Goal: Transaction & Acquisition: Obtain resource

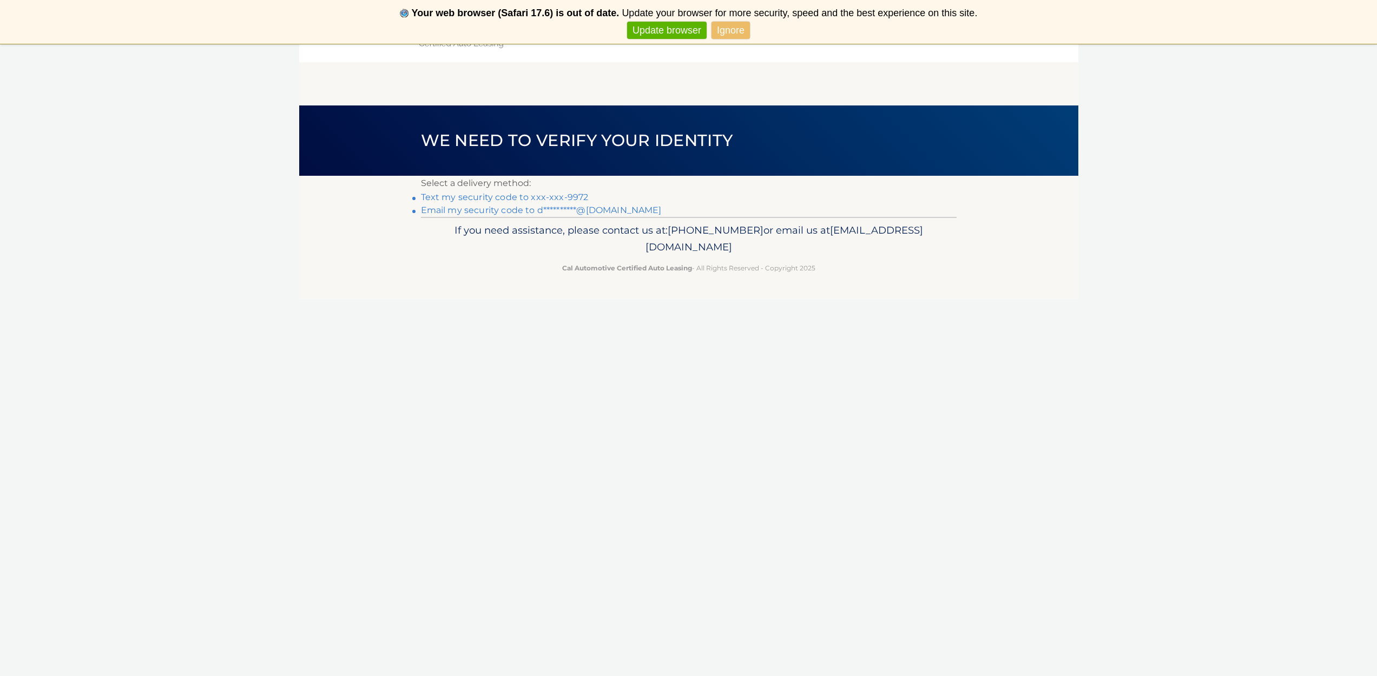
click at [493, 195] on link "Text my security code to xxx-xxx-9972" at bounding box center [505, 197] width 168 height 10
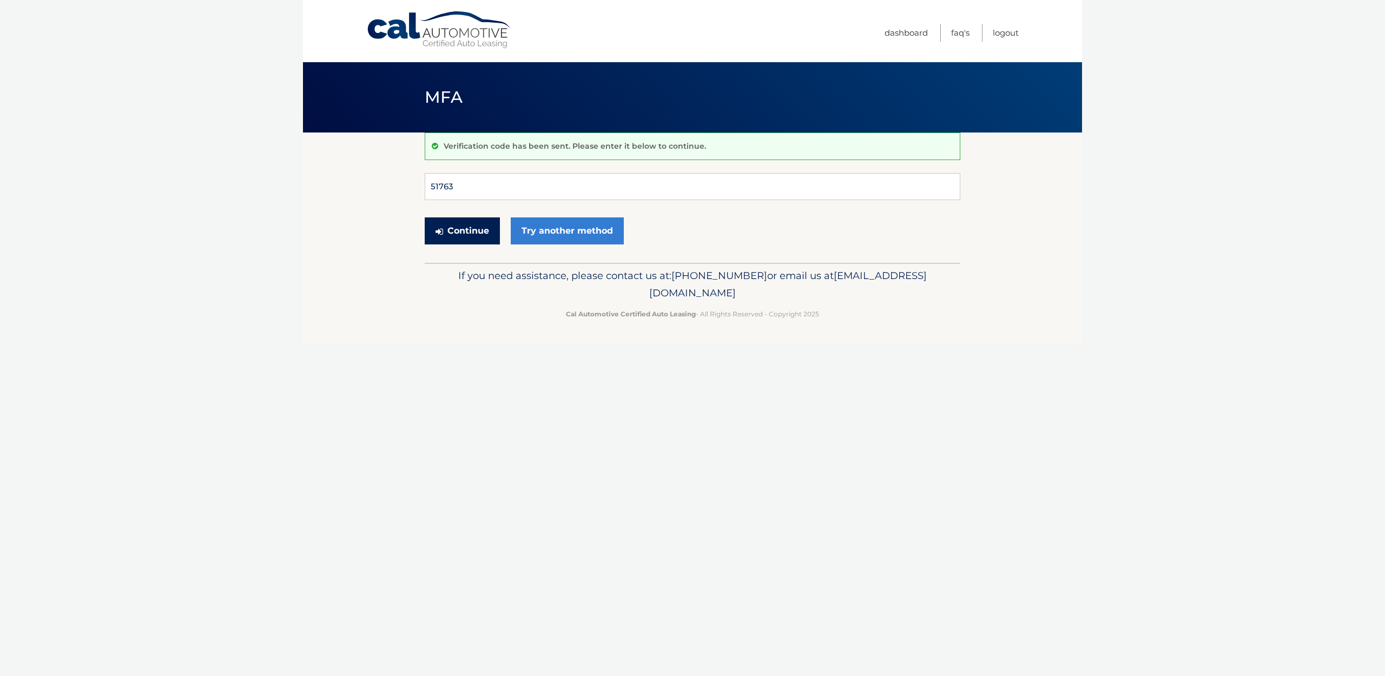
type input "517635"
click at [462, 230] on button "Continue" at bounding box center [462, 230] width 75 height 27
click at [471, 229] on button "Continue" at bounding box center [462, 230] width 75 height 27
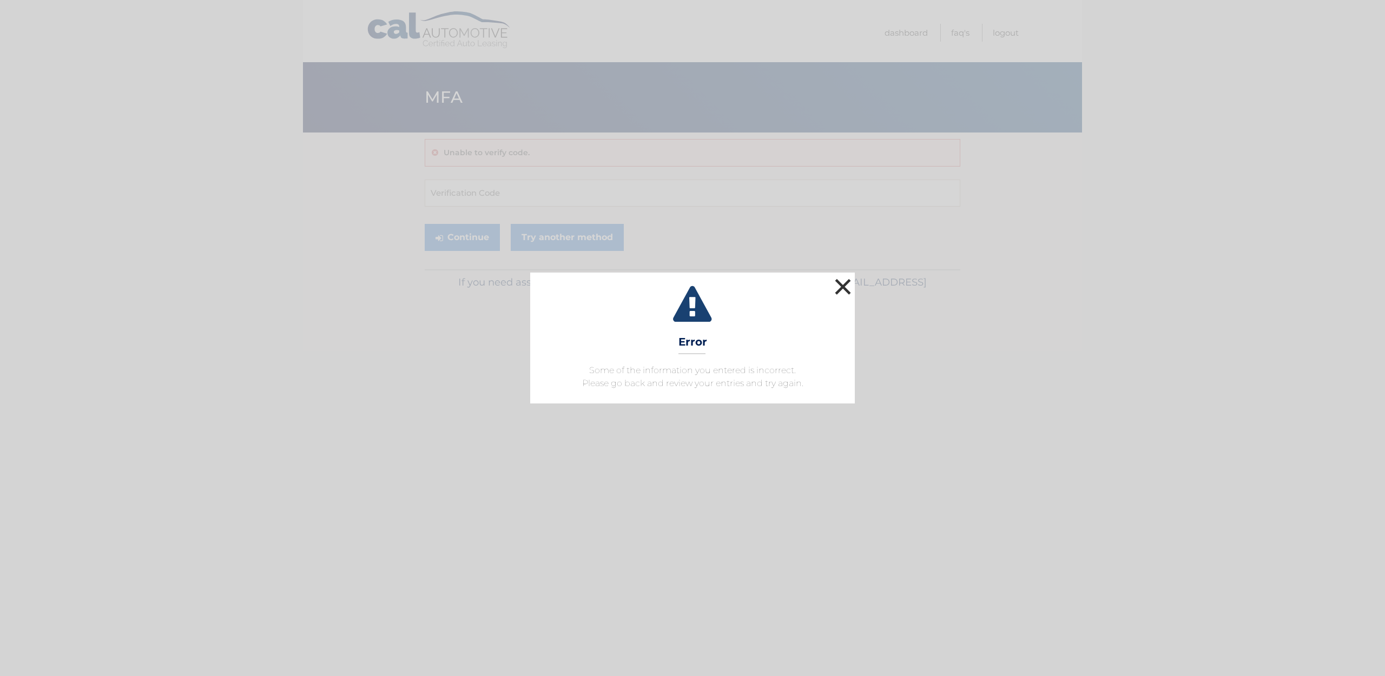
click at [847, 288] on button "×" at bounding box center [843, 287] width 22 height 22
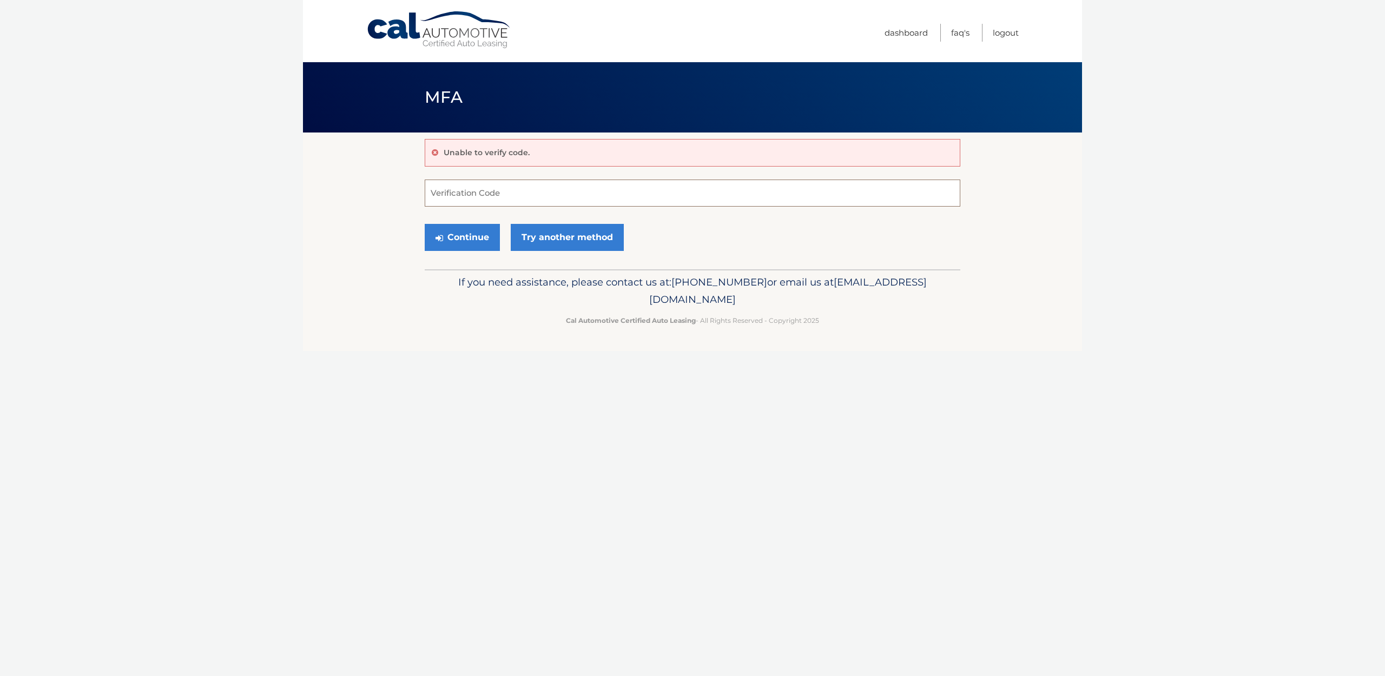
click at [464, 196] on input "Verification Code" at bounding box center [693, 193] width 536 height 27
click at [435, 153] on icon at bounding box center [435, 153] width 6 height 8
click at [1000, 34] on link "Logout" at bounding box center [1006, 33] width 26 height 18
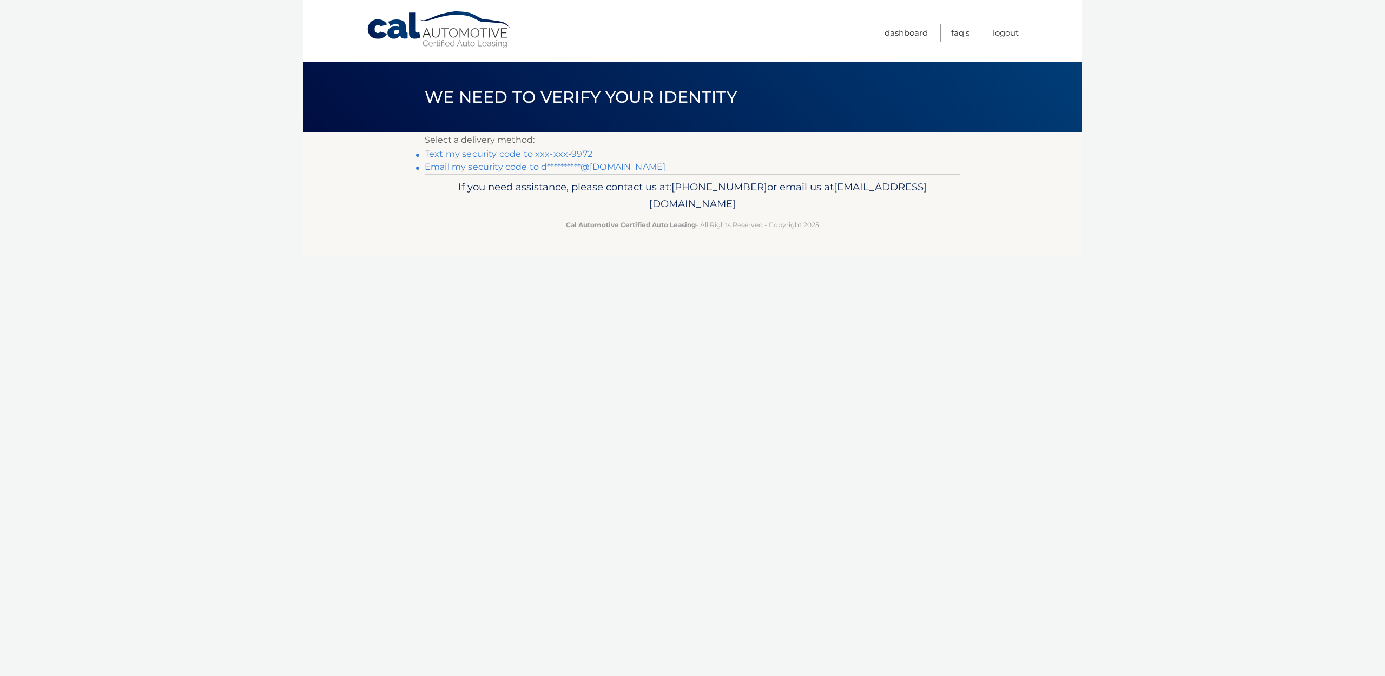
click at [562, 153] on link "Text my security code to xxx-xxx-9972" at bounding box center [509, 154] width 168 height 10
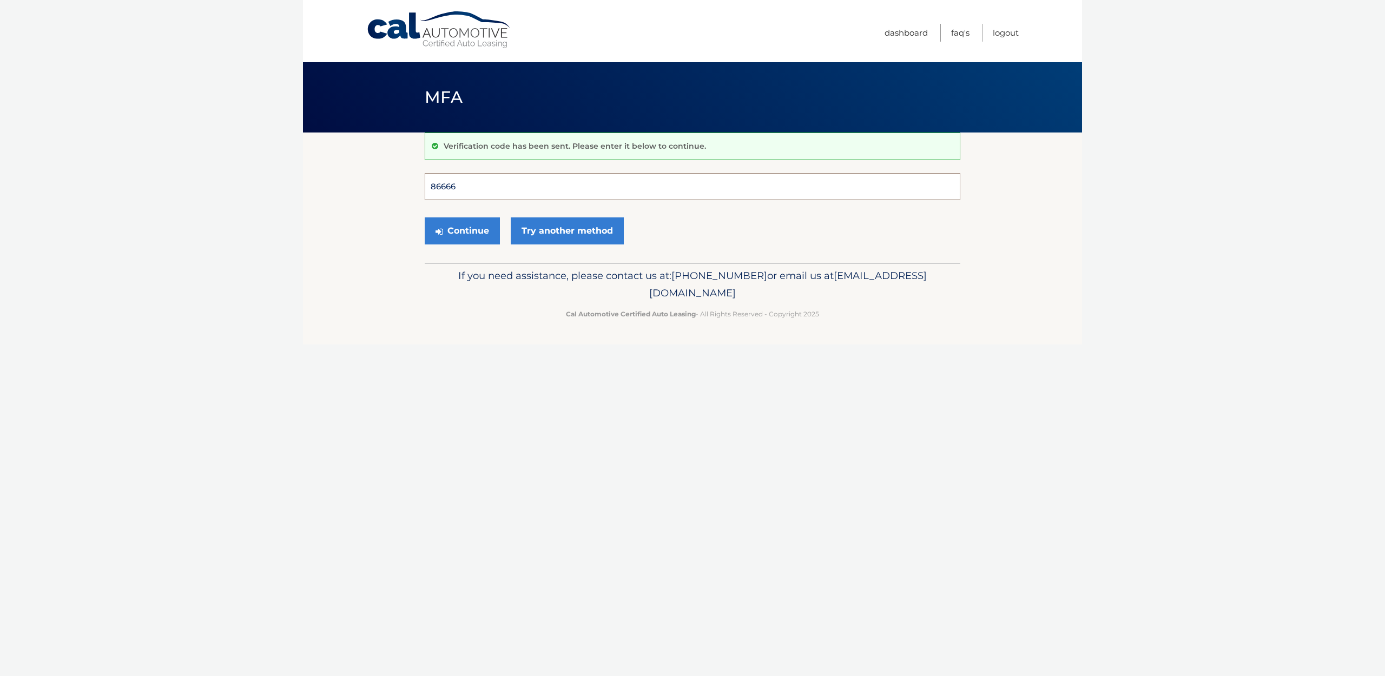
type input "866669"
click at [462, 230] on button "Continue" at bounding box center [462, 230] width 75 height 27
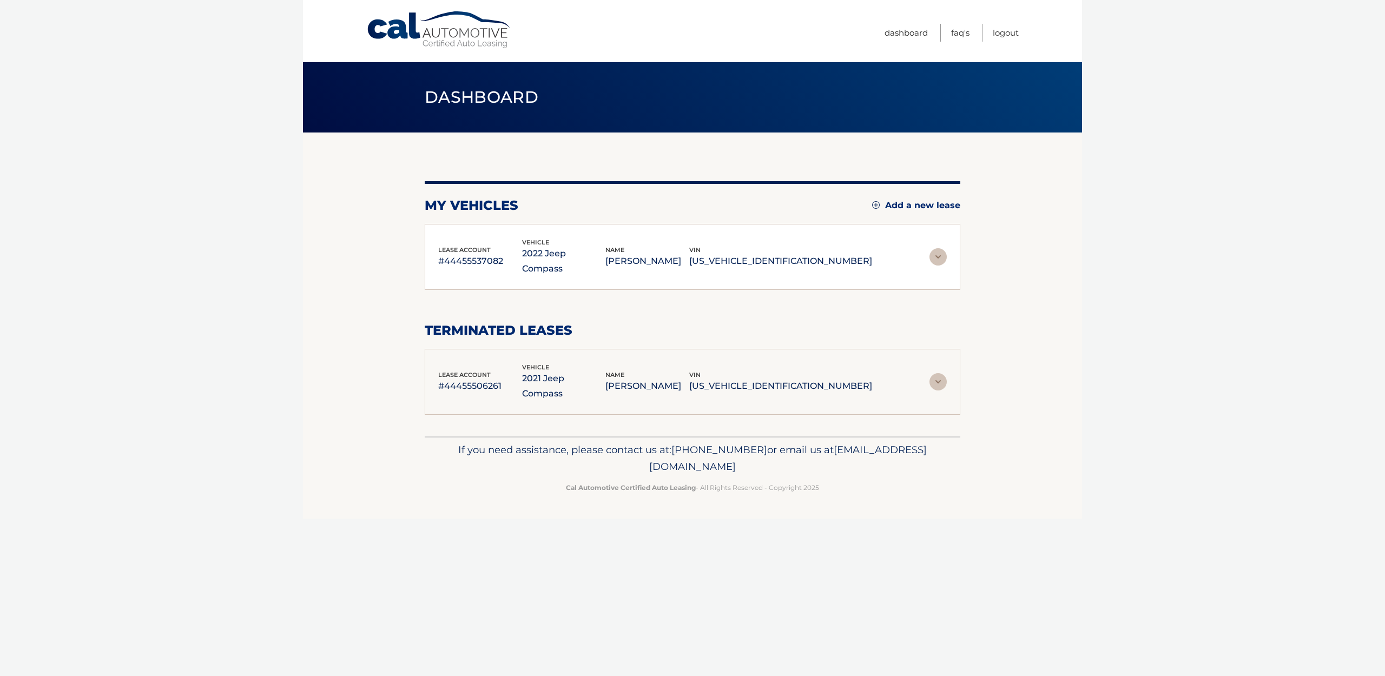
click at [477, 228] on div "lease account #44455537082 vehicle 2022 Jeep Compass name [PERSON_NAME] [US_VEH…" at bounding box center [693, 257] width 536 height 67
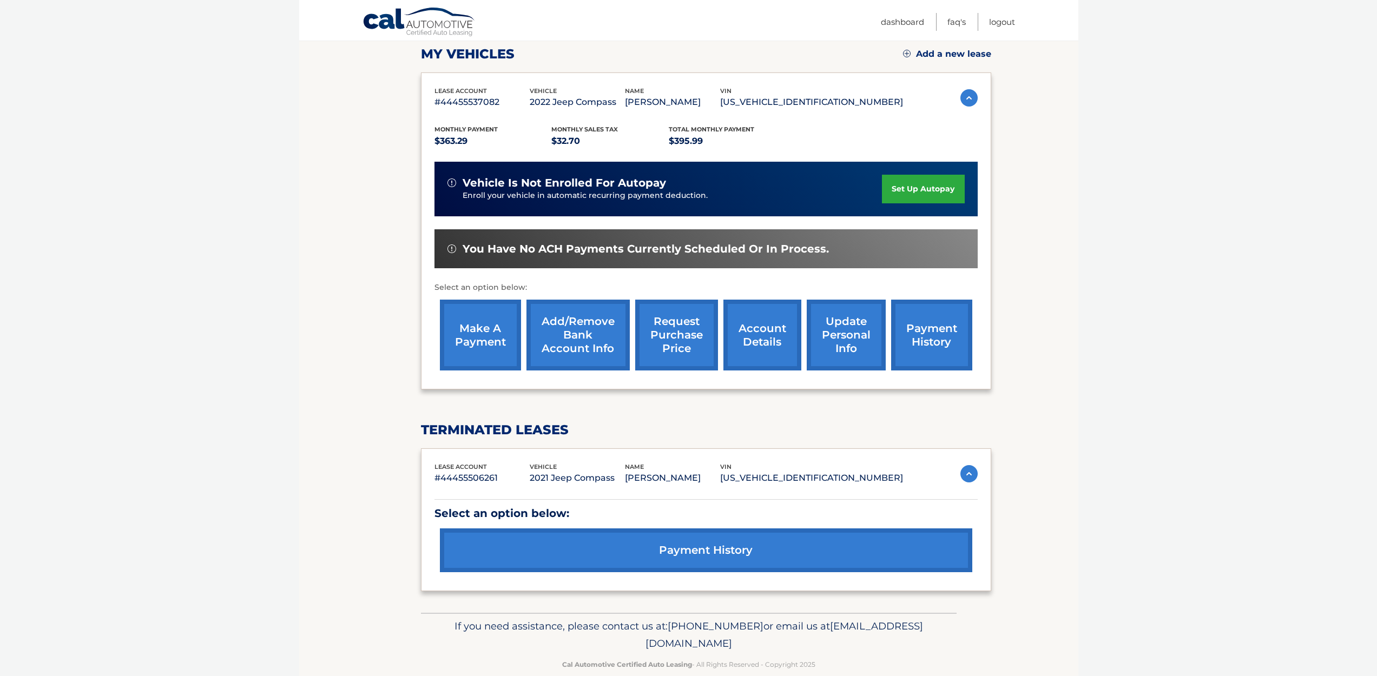
scroll to position [166, 0]
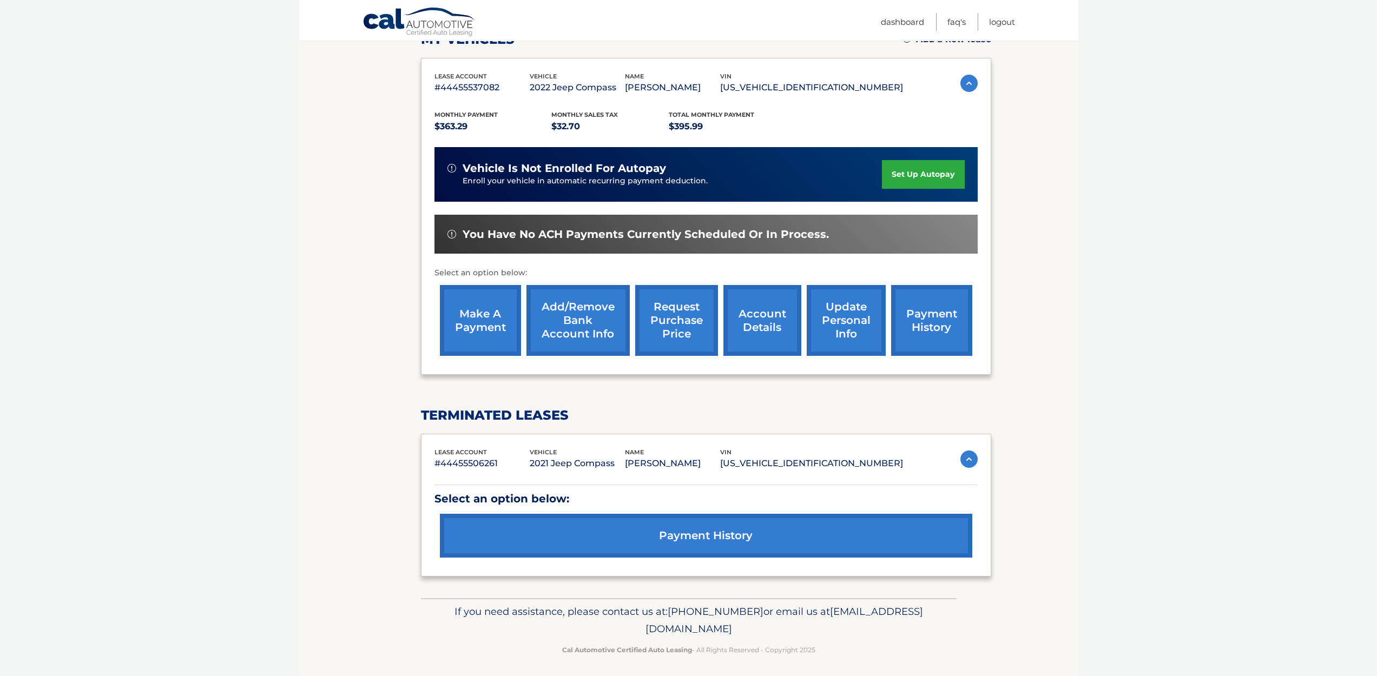
click at [748, 323] on link "account details" at bounding box center [762, 320] width 78 height 71
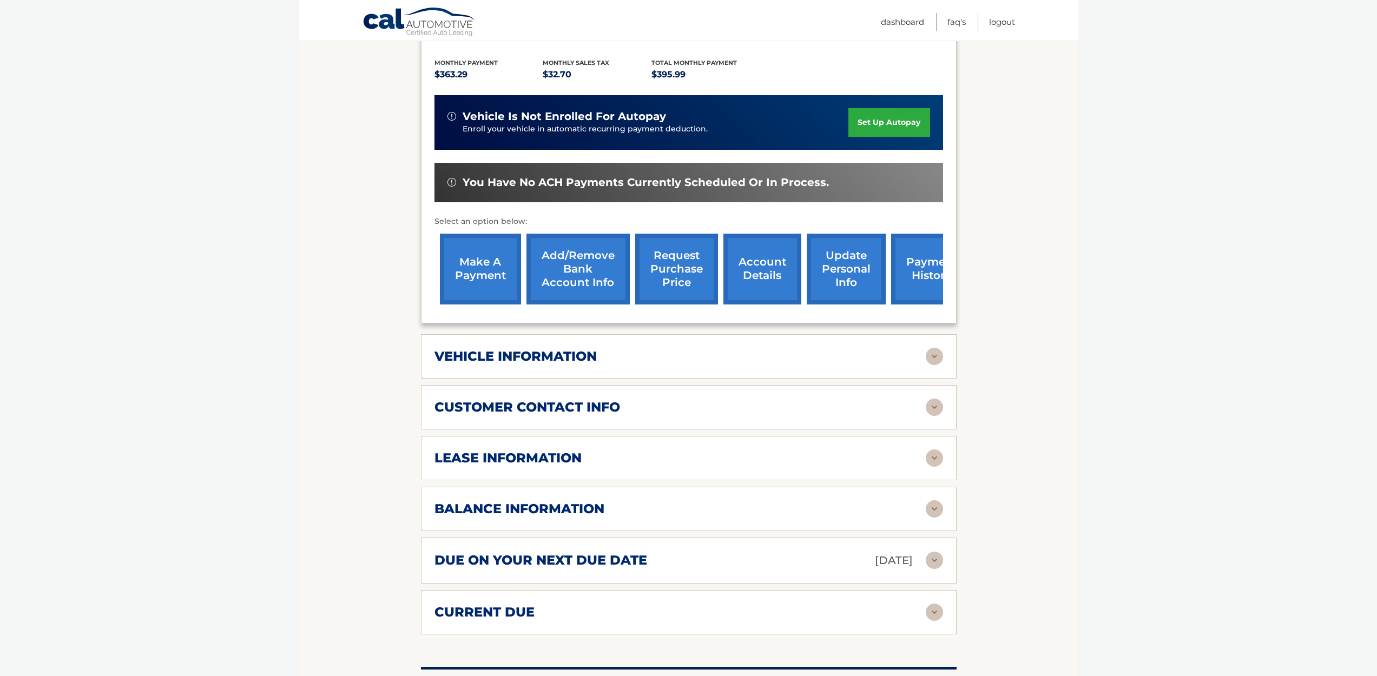
scroll to position [257, 0]
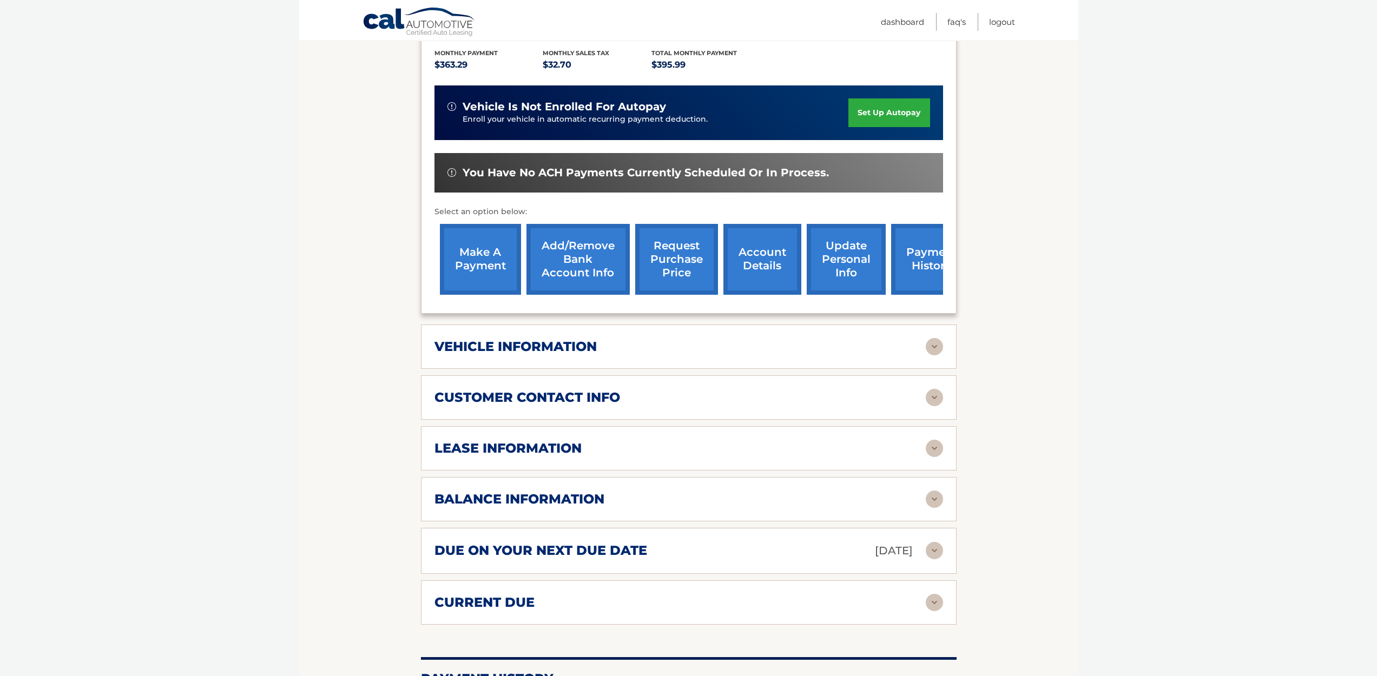
click at [934, 491] on img at bounding box center [934, 499] width 17 height 17
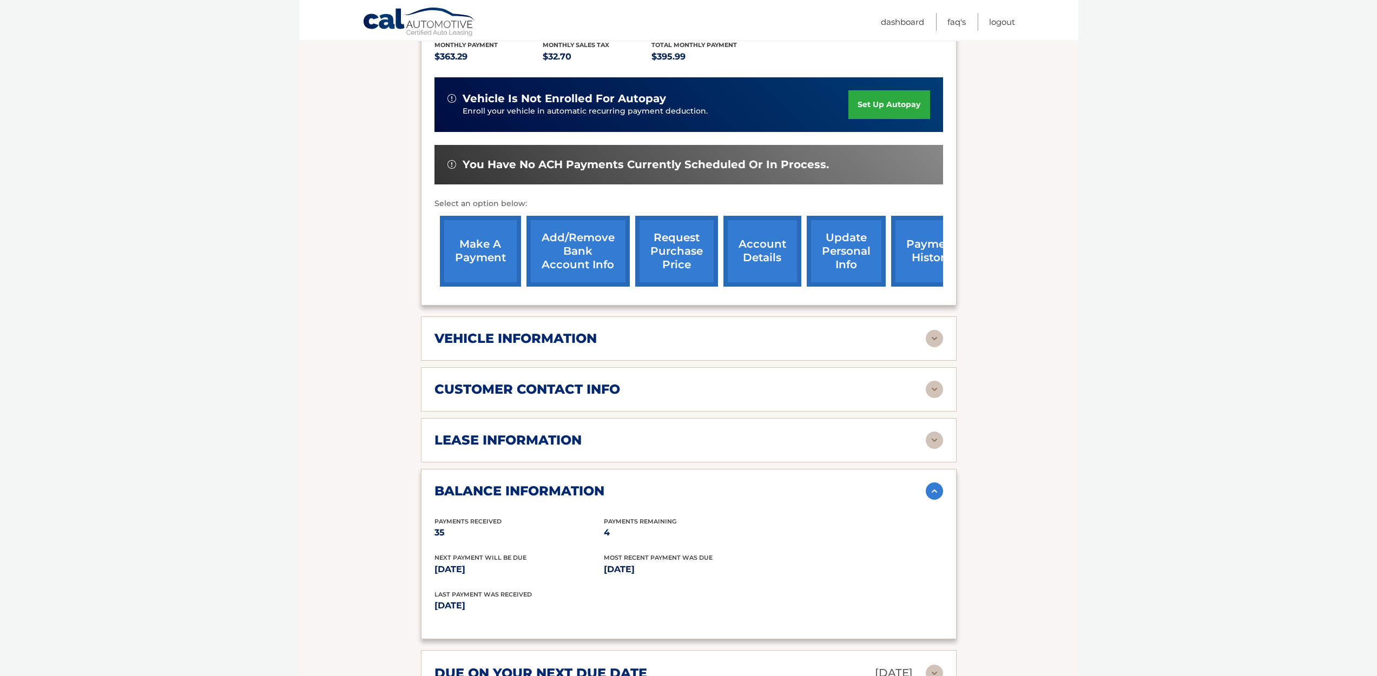
scroll to position [188, 0]
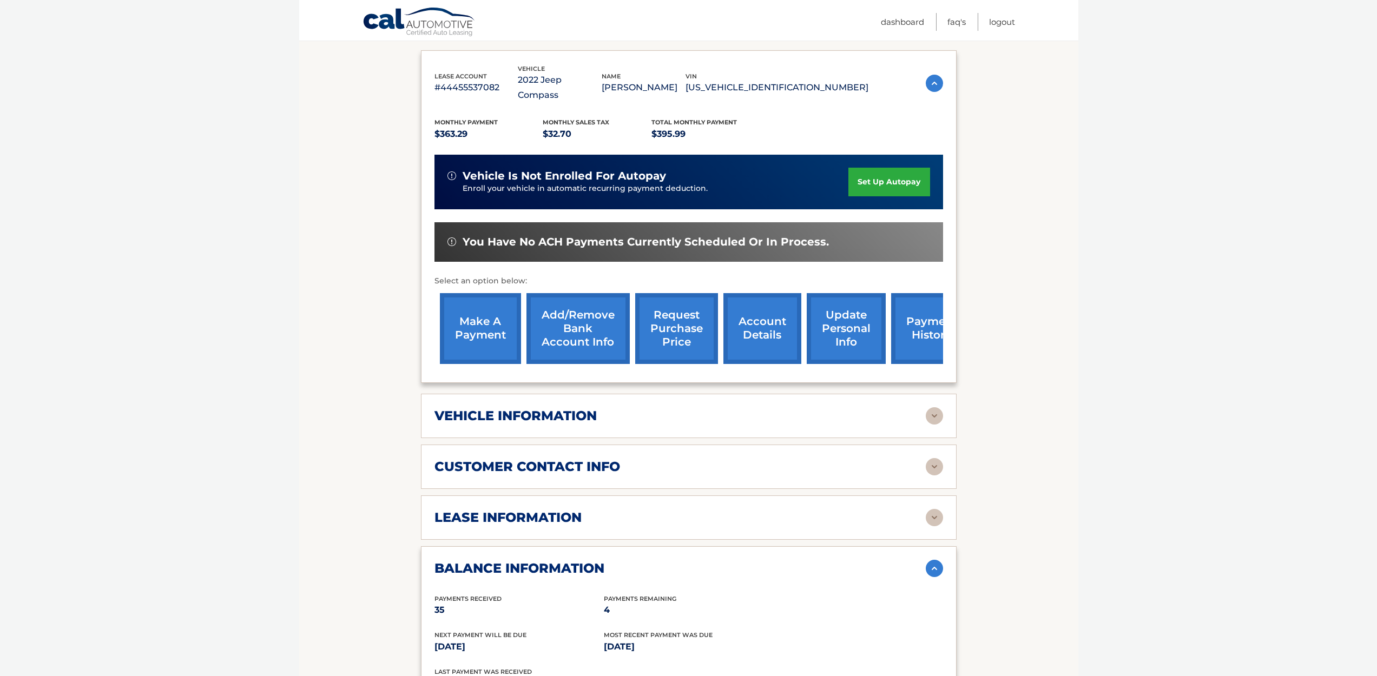
click at [938, 509] on img at bounding box center [934, 517] width 17 height 17
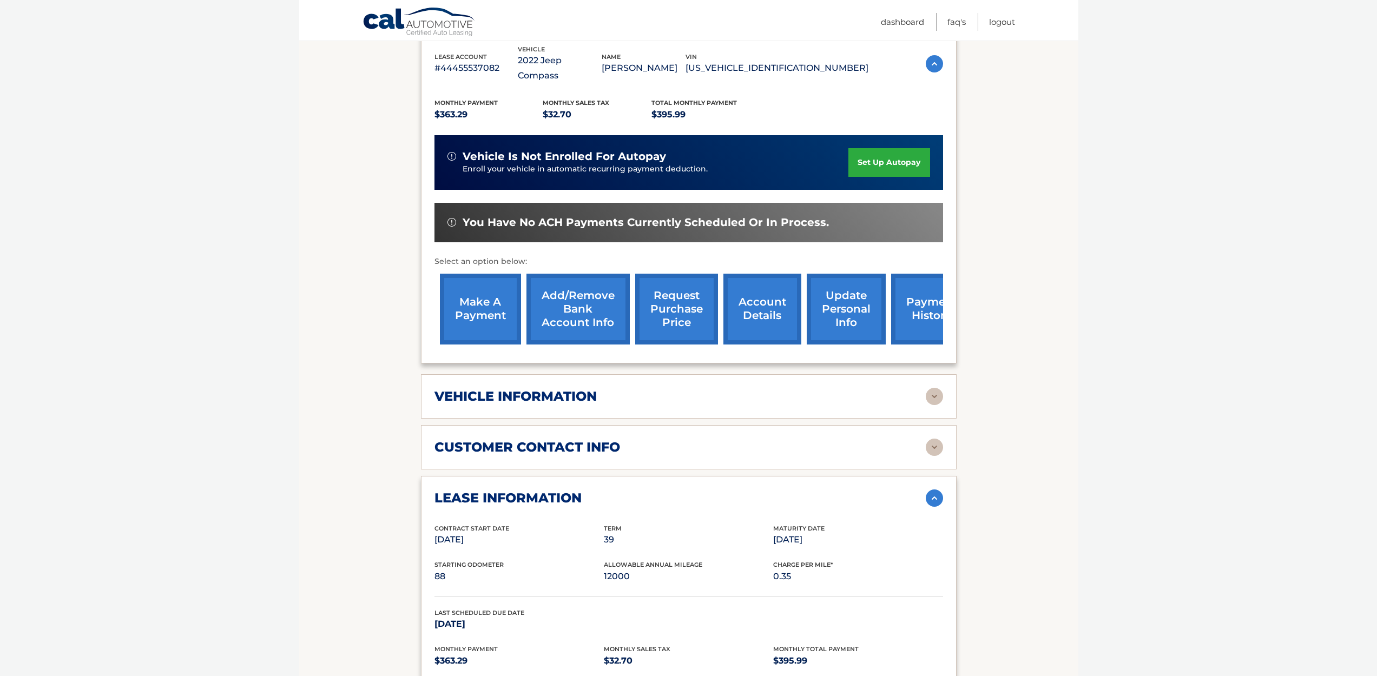
scroll to position [166, 0]
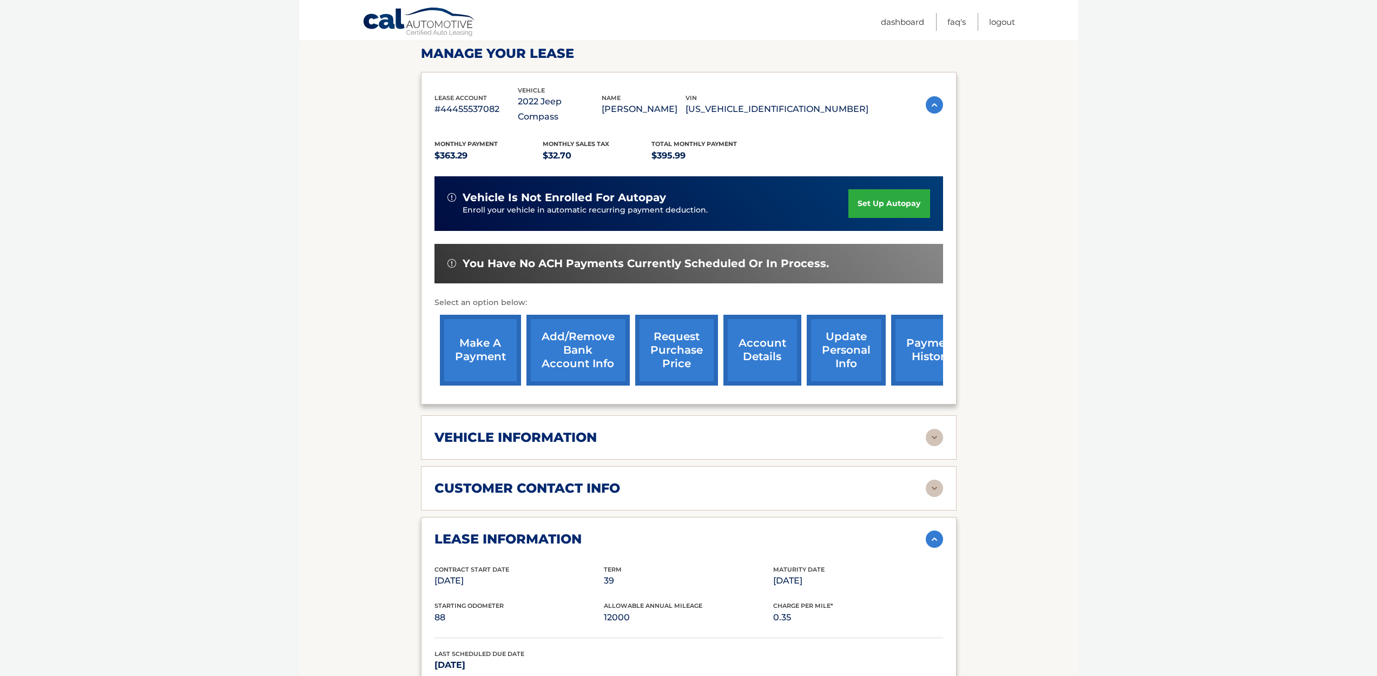
click at [933, 429] on img at bounding box center [934, 437] width 17 height 17
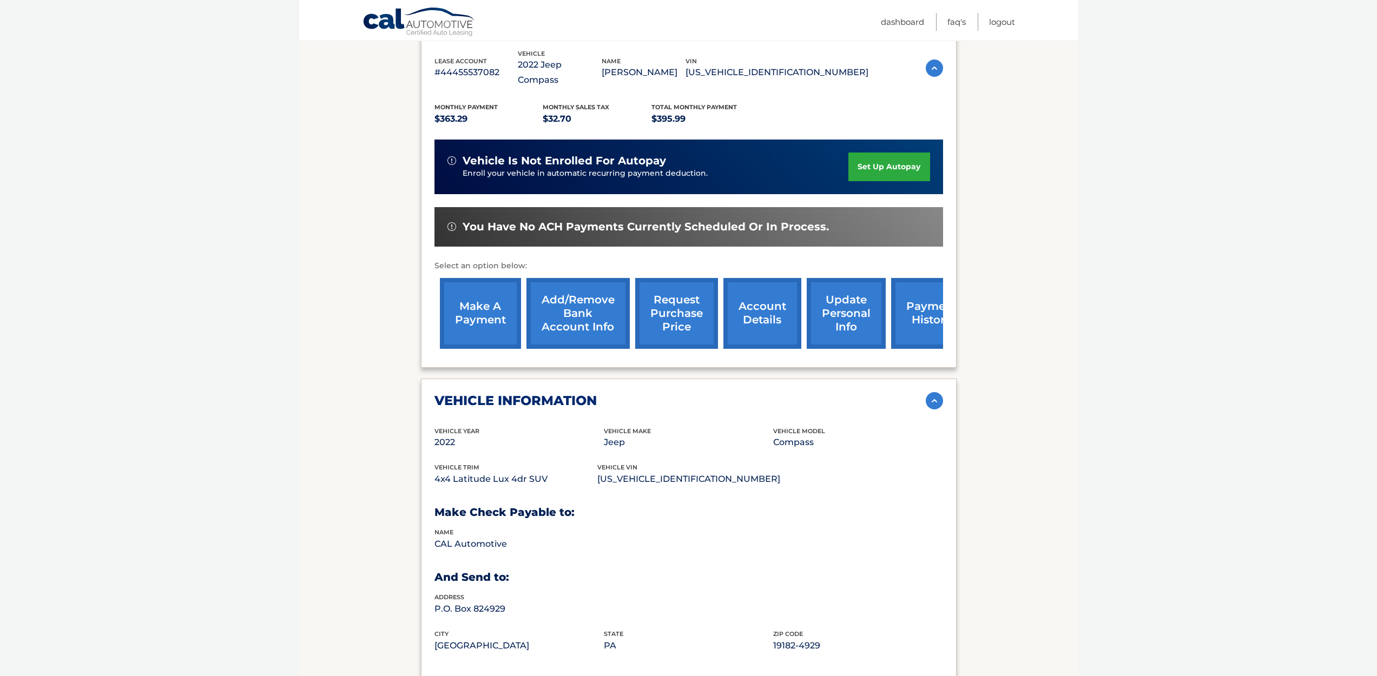
scroll to position [256, 0]
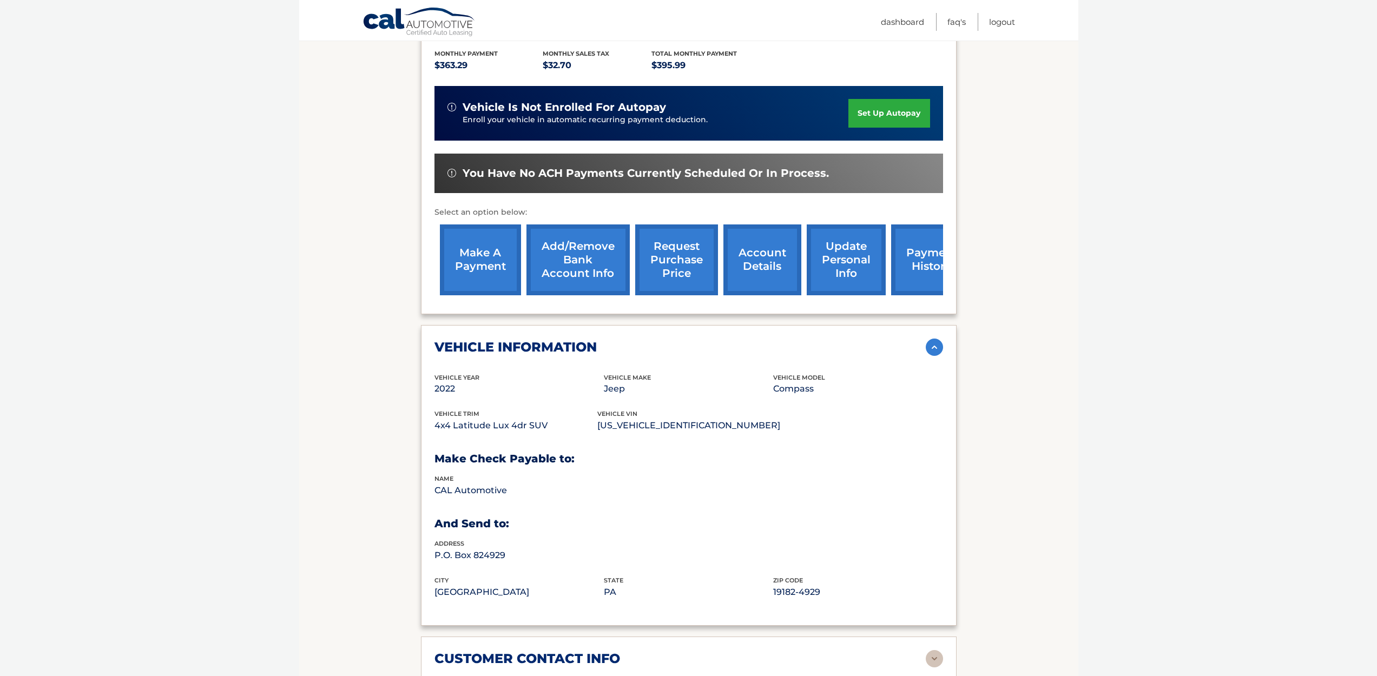
click at [767, 245] on link "account details" at bounding box center [762, 260] width 78 height 71
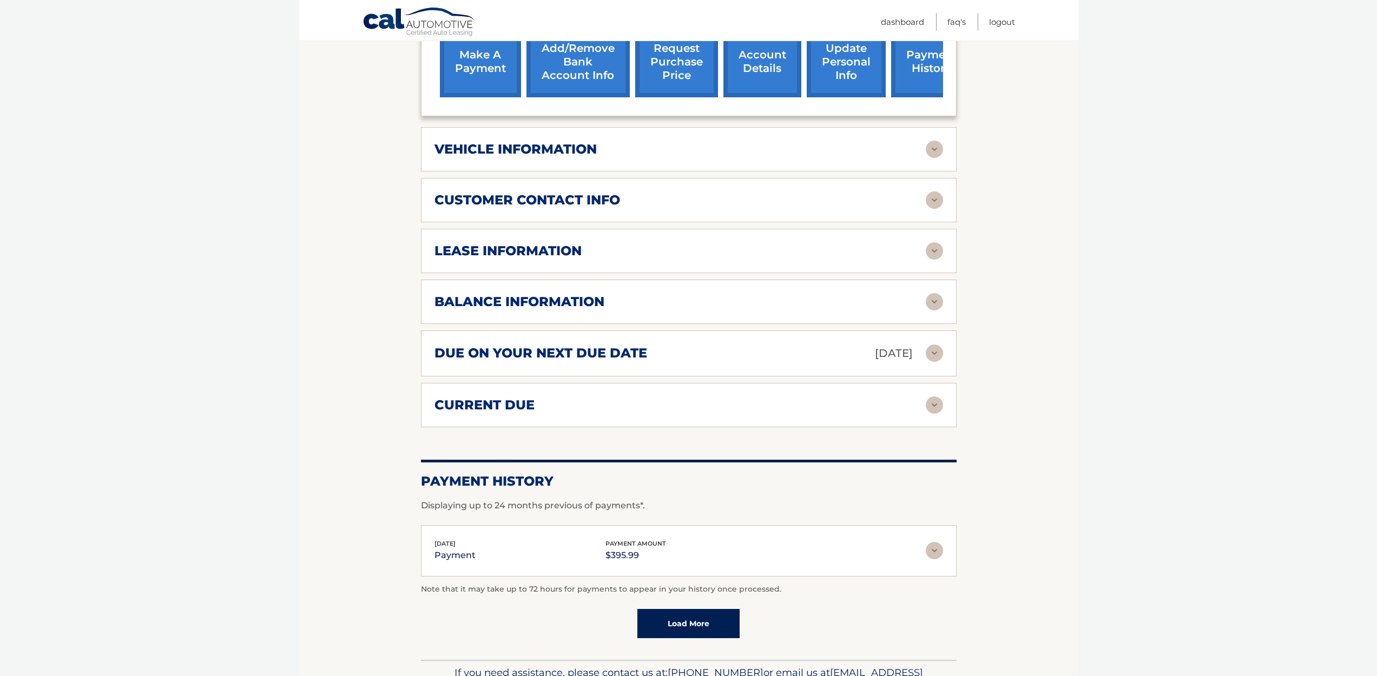
scroll to position [423, 0]
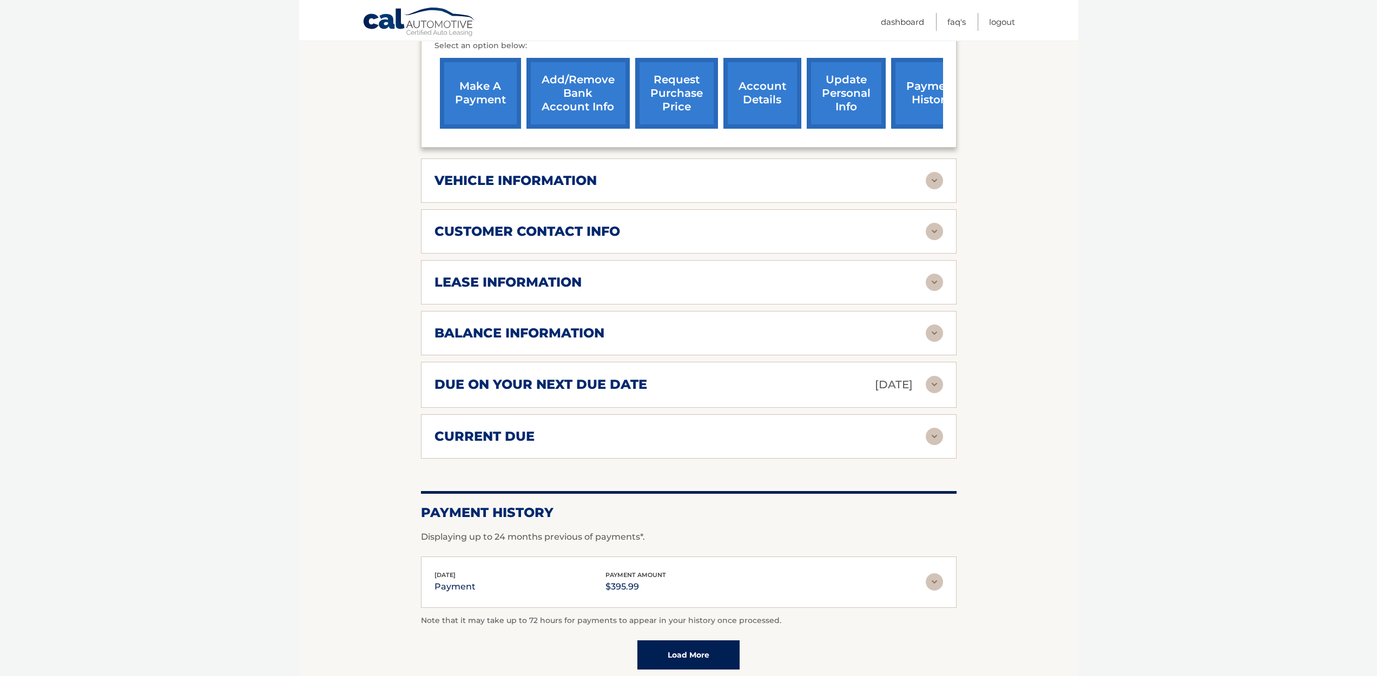
click at [674, 85] on link "request purchase price" at bounding box center [676, 93] width 83 height 71
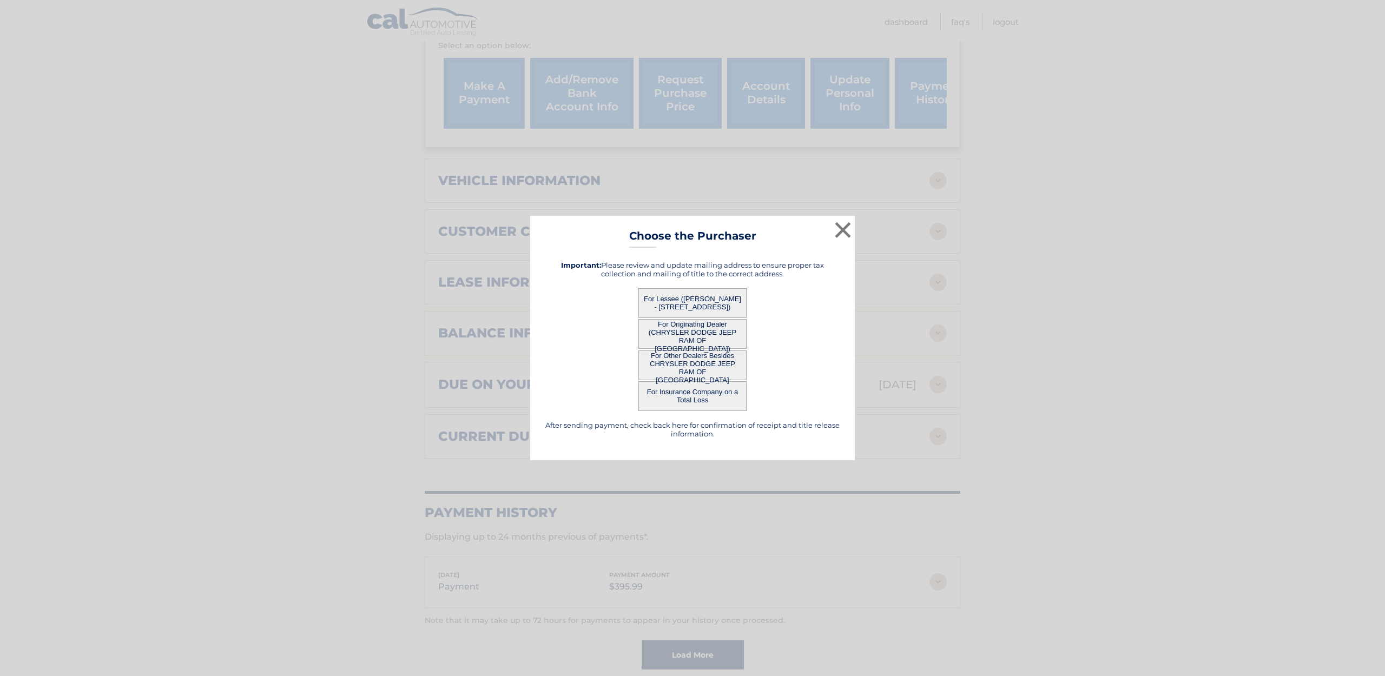
click at [702, 299] on button "For Lessee ([PERSON_NAME] - [STREET_ADDRESS])" at bounding box center [692, 303] width 108 height 30
click at [703, 301] on button "For Lessee ([PERSON_NAME] - [STREET_ADDRESS])" at bounding box center [692, 303] width 108 height 30
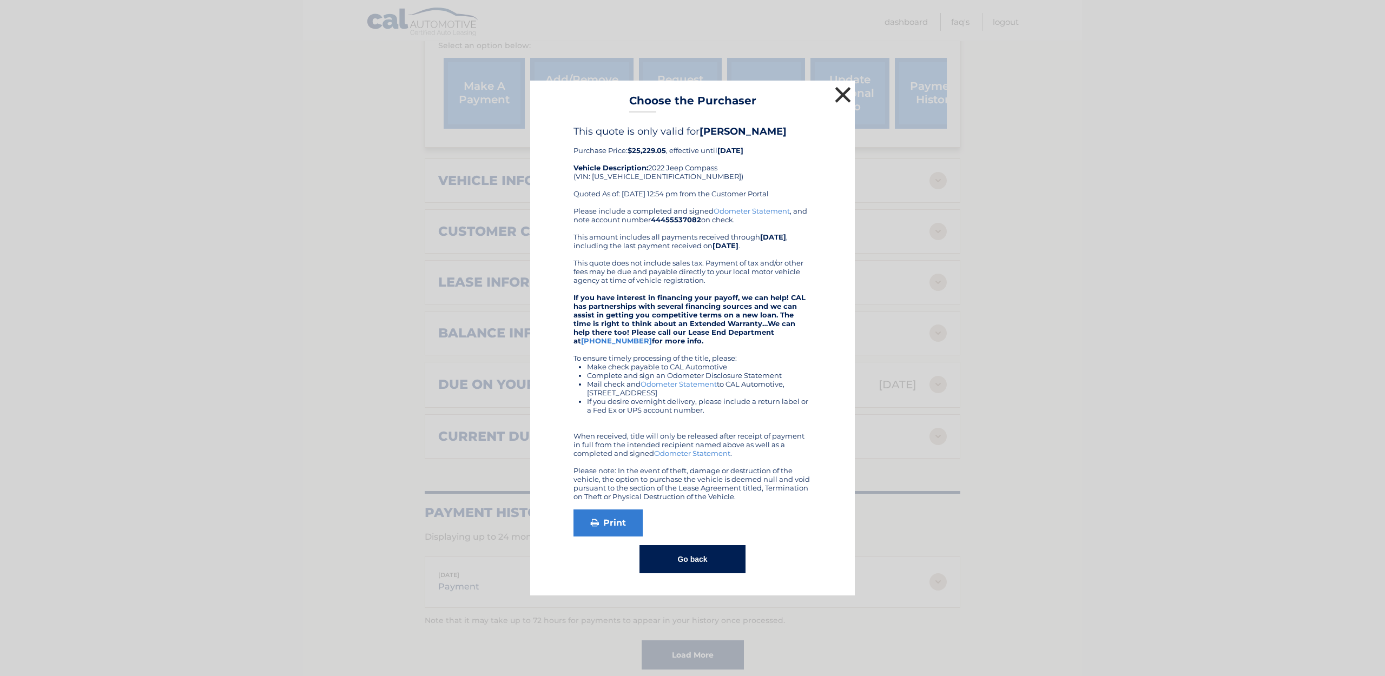
click at [840, 94] on button "×" at bounding box center [843, 95] width 22 height 22
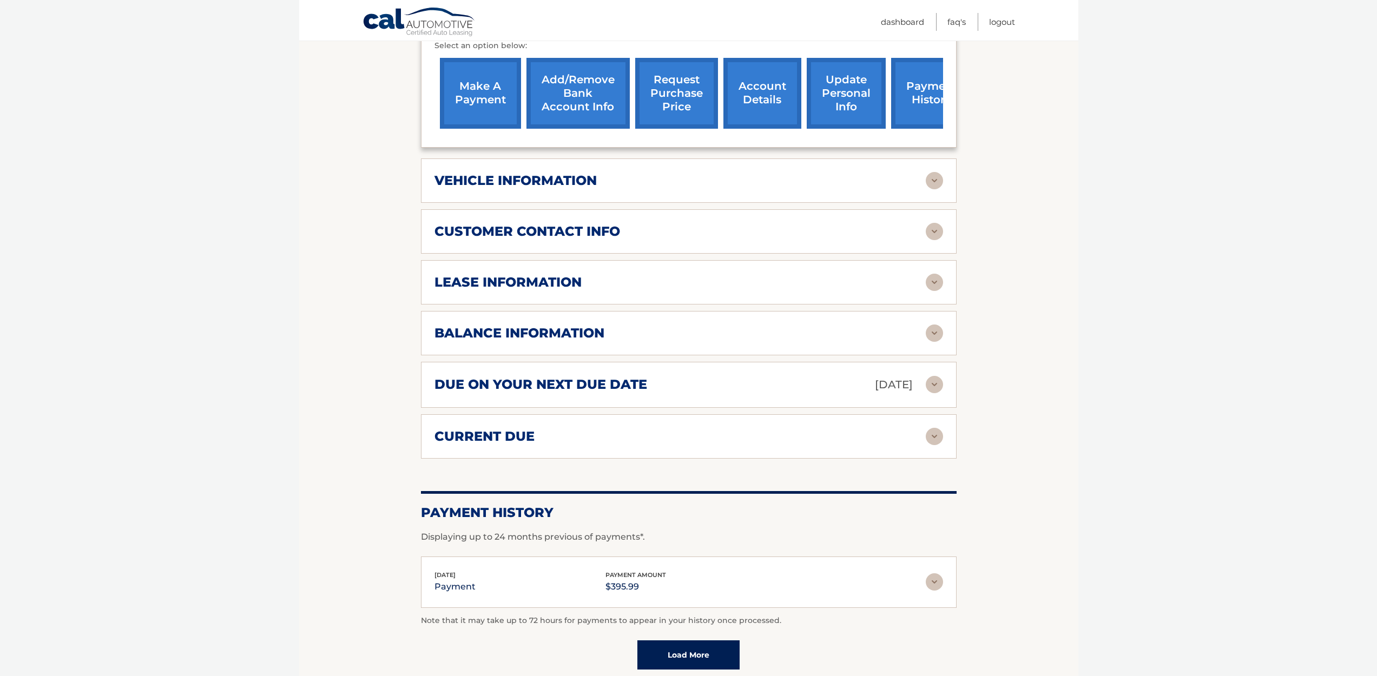
click at [666, 80] on link "request purchase price" at bounding box center [676, 93] width 83 height 71
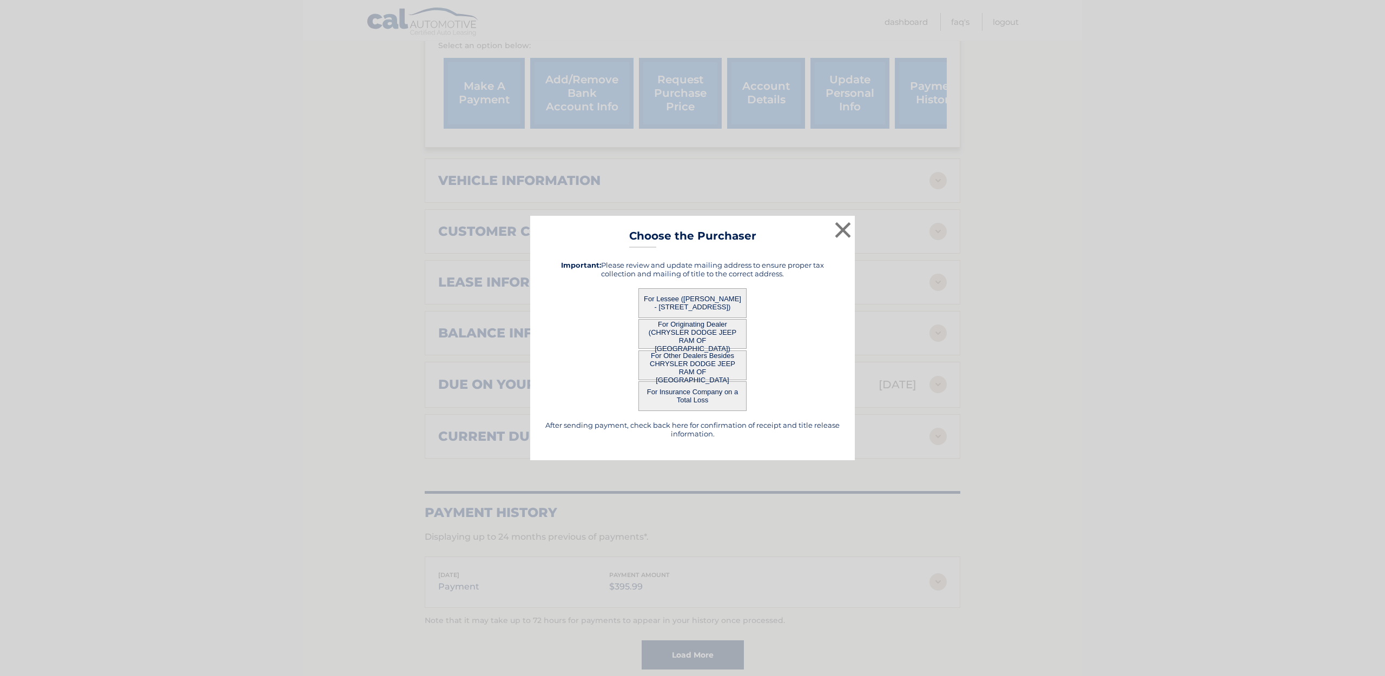
click at [684, 300] on button "For Lessee ([PERSON_NAME] - [STREET_ADDRESS])" at bounding box center [692, 303] width 108 height 30
click at [692, 301] on button "For Lessee ([PERSON_NAME] - [STREET_ADDRESS])" at bounding box center [692, 303] width 108 height 30
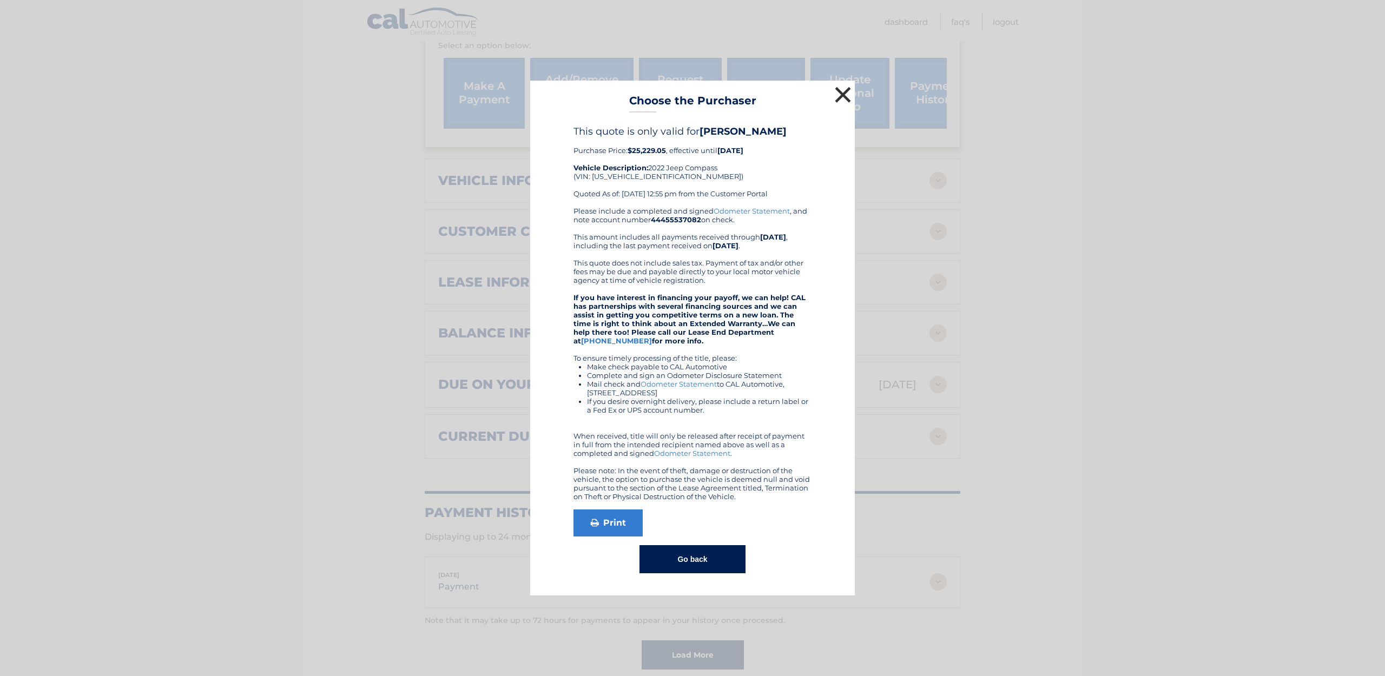
click at [846, 96] on button "×" at bounding box center [843, 95] width 22 height 22
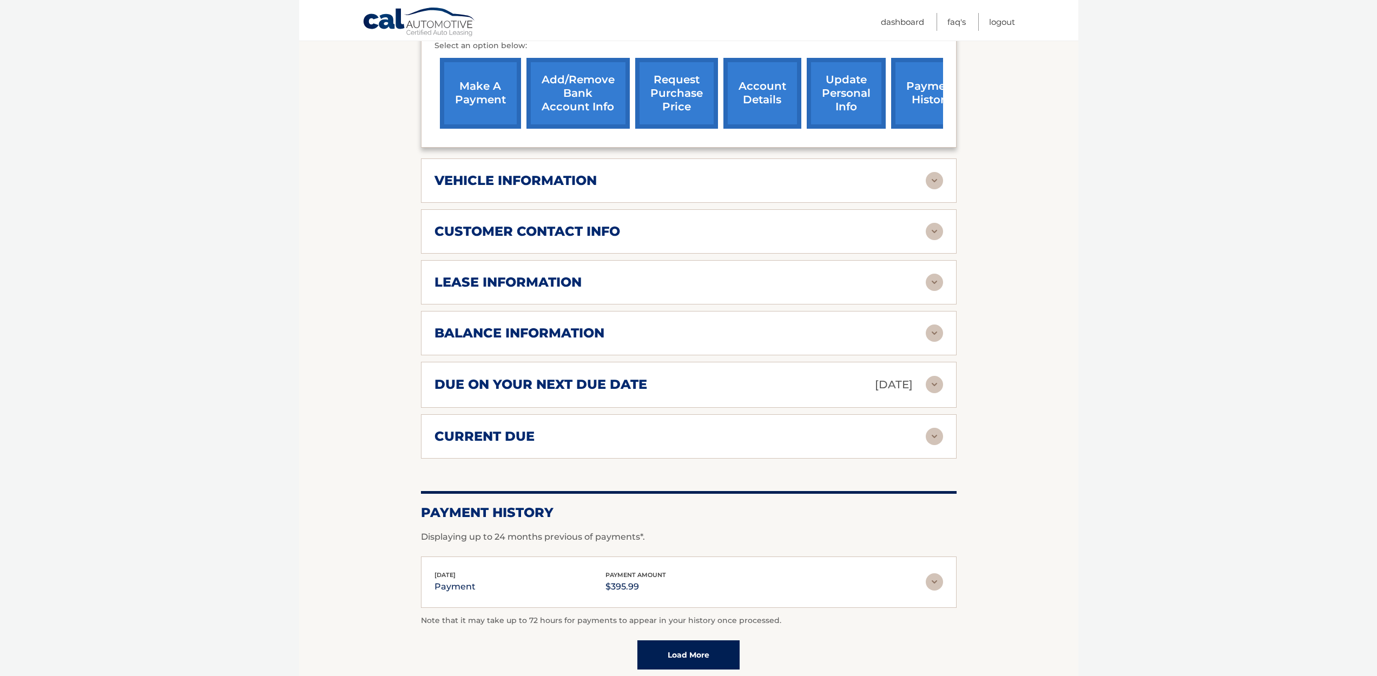
scroll to position [0, 0]
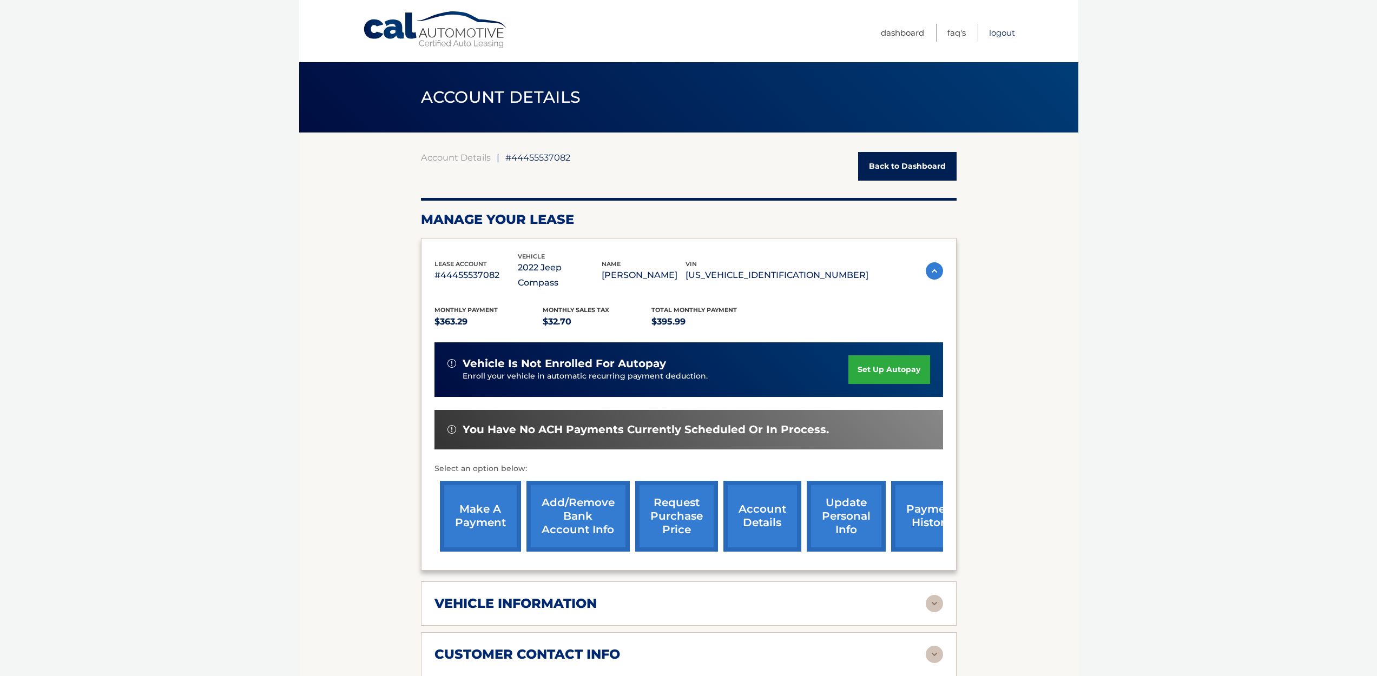
click at [999, 33] on link "Logout" at bounding box center [1002, 33] width 26 height 18
